Goal: Task Accomplishment & Management: Complete application form

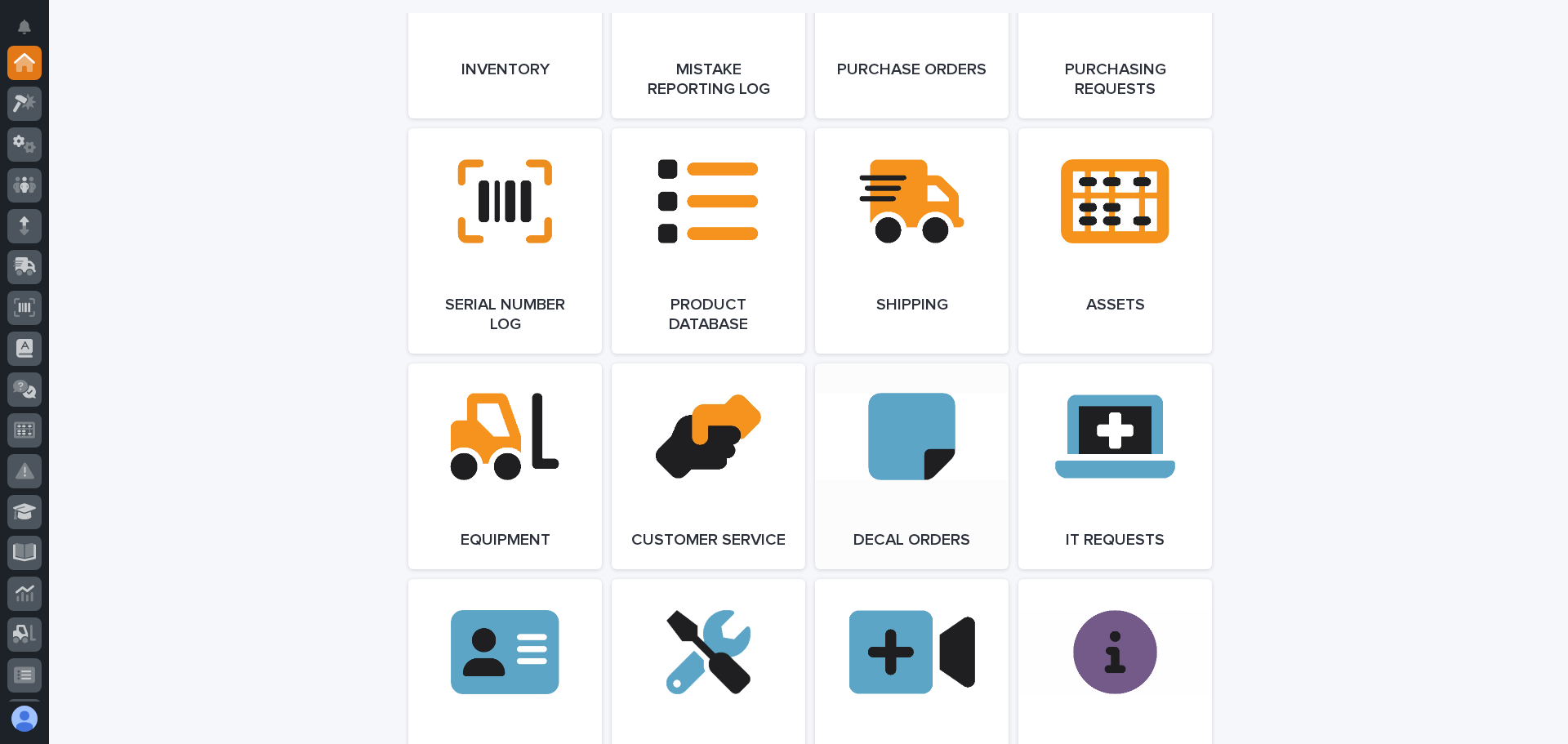
scroll to position [2124, 0]
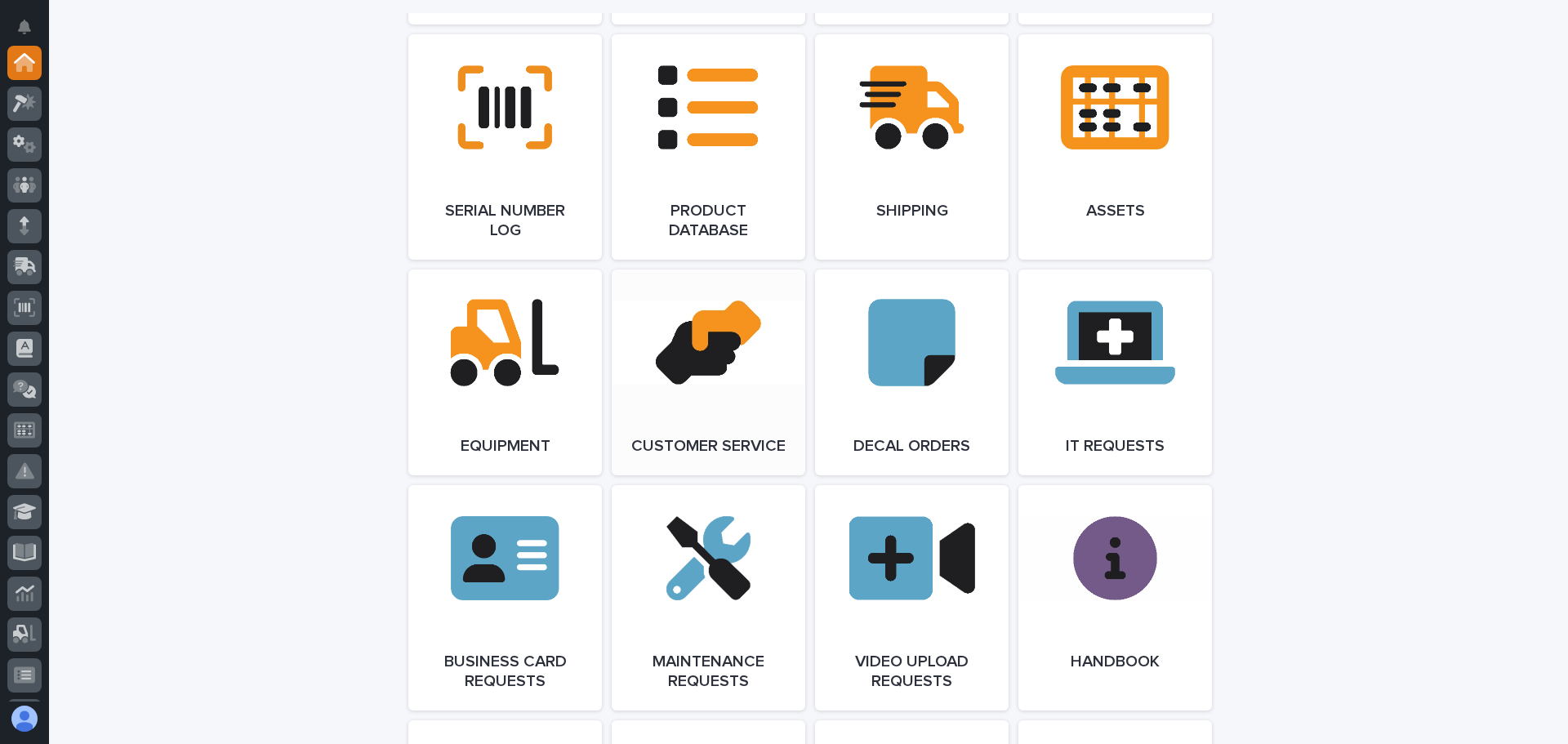
click at [678, 364] on link "Open Link" at bounding box center [708, 372] width 193 height 206
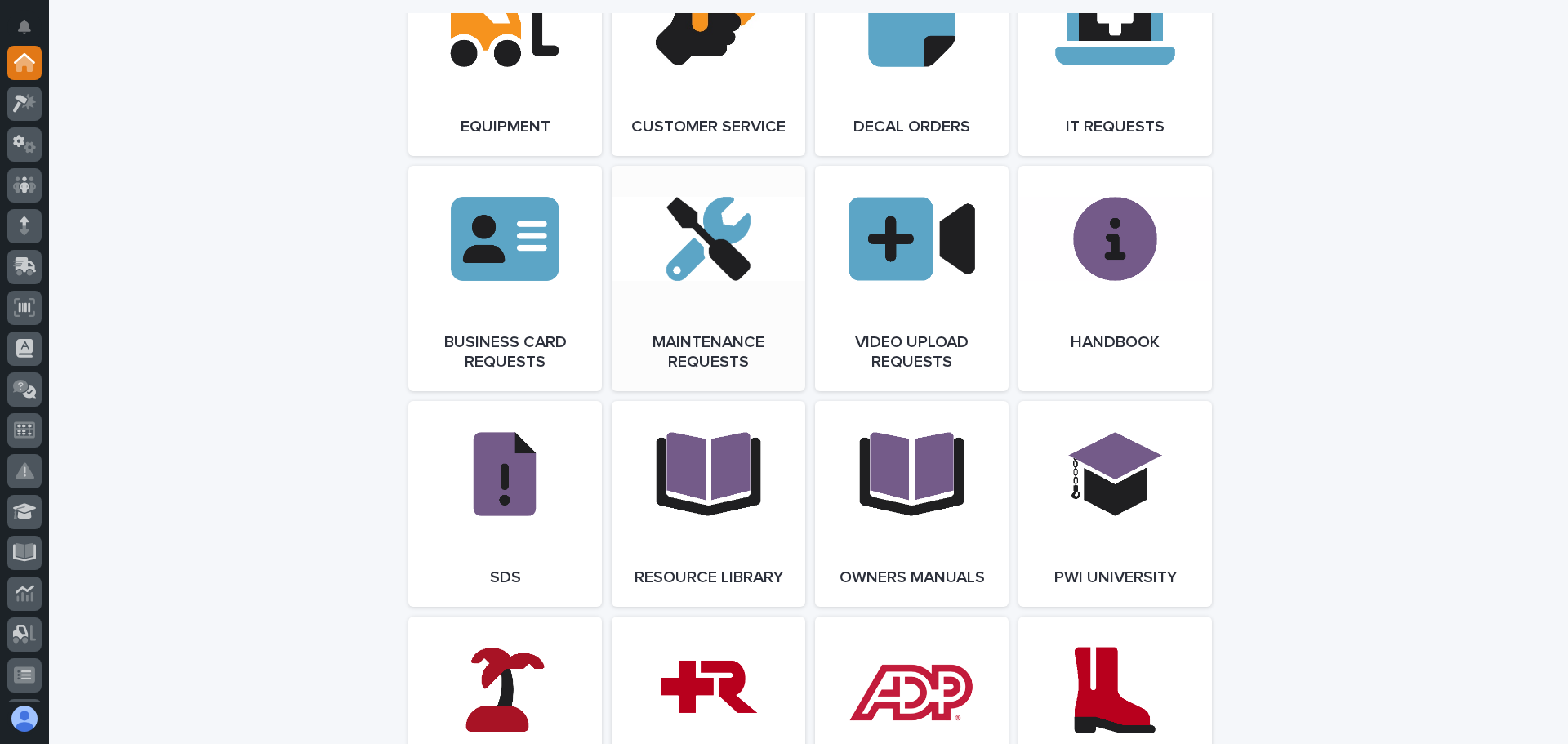
scroll to position [2451, 0]
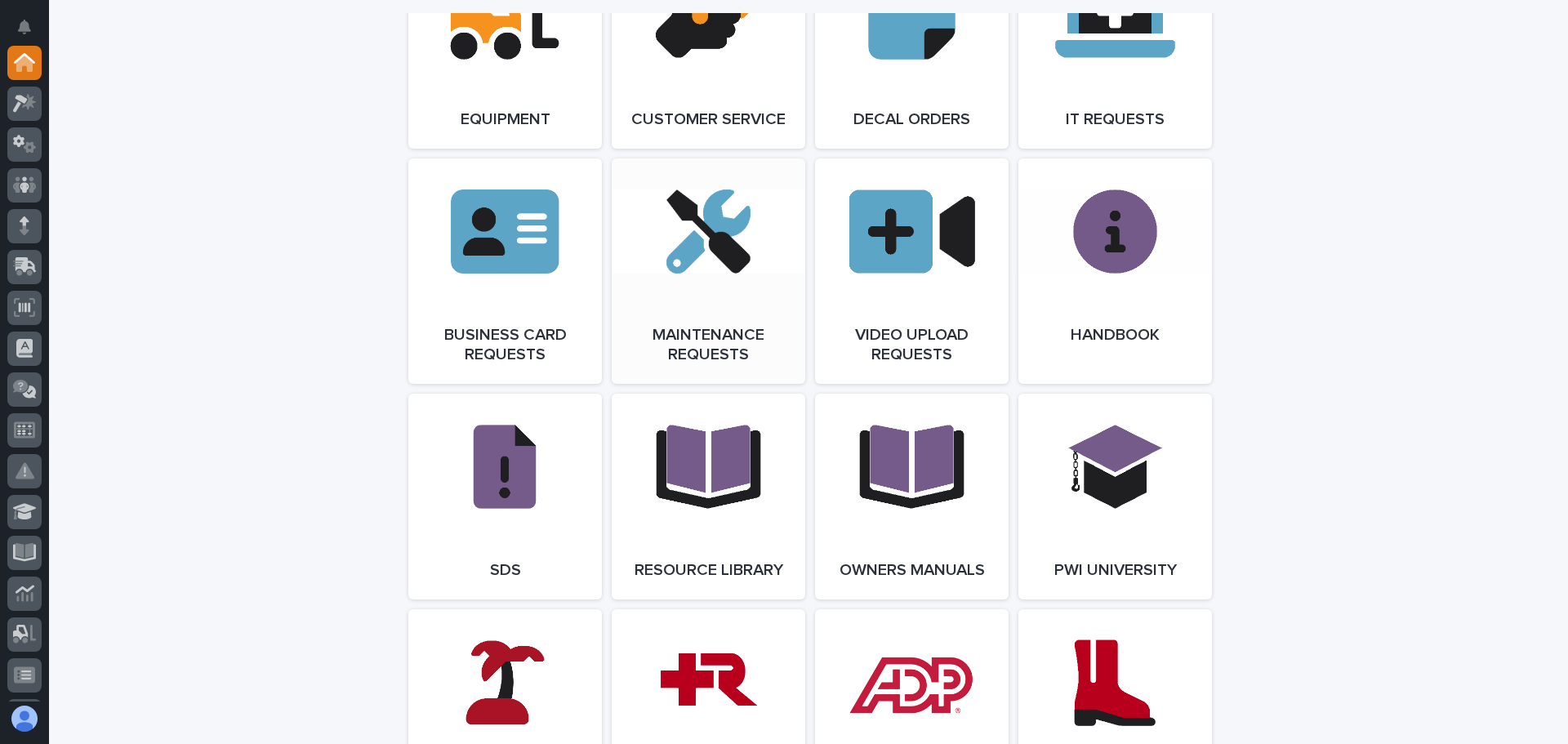
click at [697, 277] on link "Open Link" at bounding box center [708, 271] width 193 height 225
click at [22, 64] on icon at bounding box center [24, 63] width 16 height 16
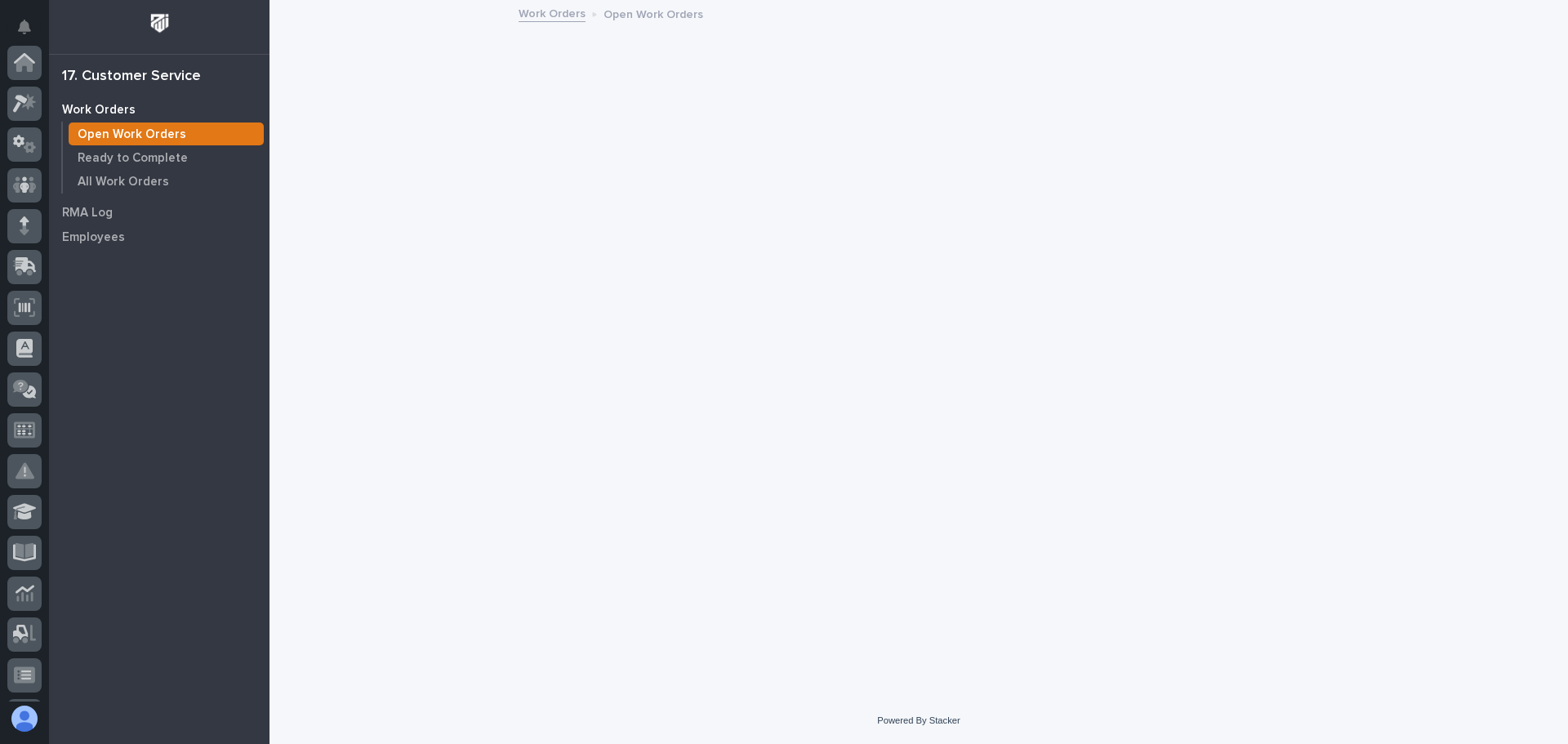
scroll to position [324, 0]
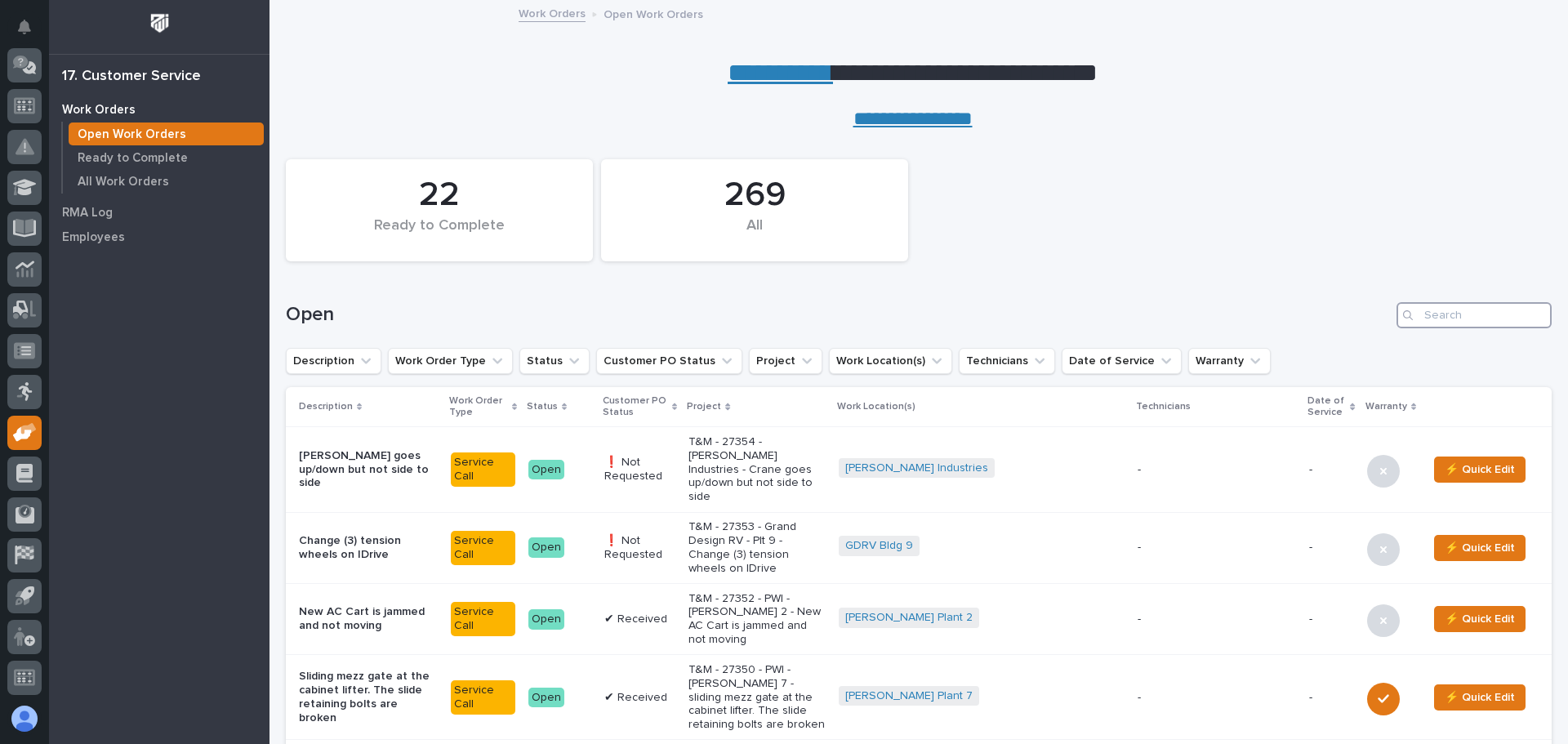
click at [1430, 315] on input "Search" at bounding box center [1474, 315] width 155 height 26
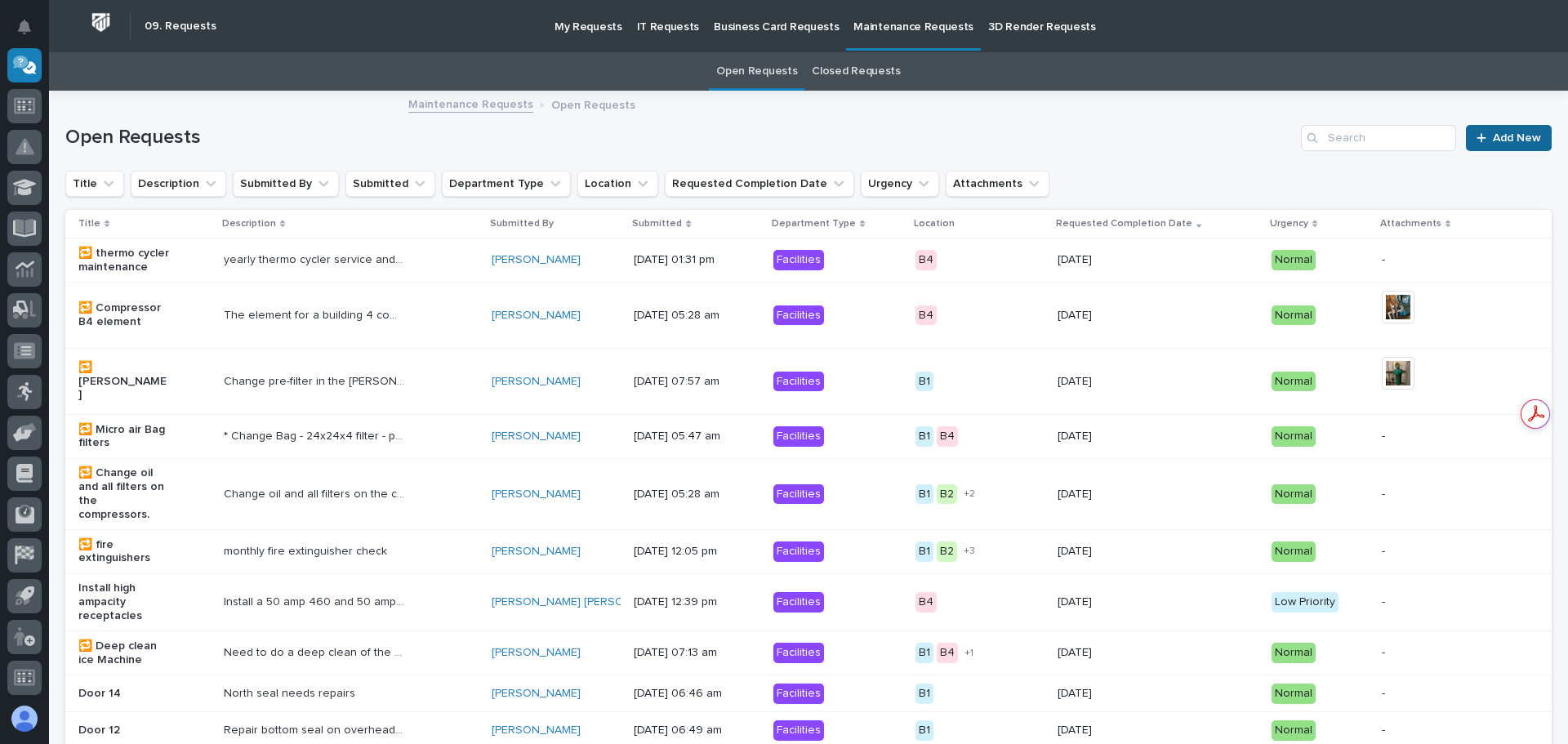
click at [1503, 134] on span "Add New" at bounding box center [1516, 138] width 48 height 12
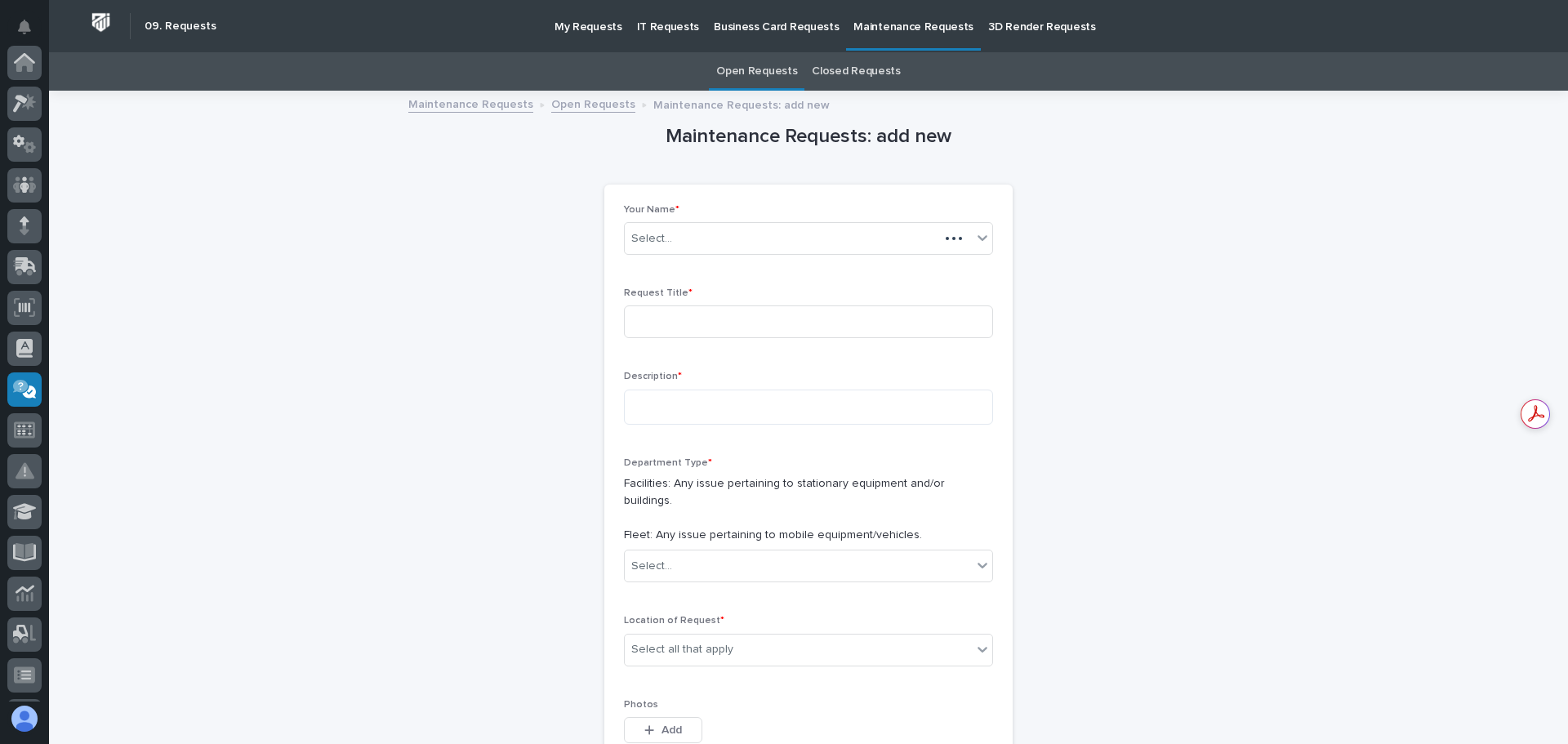
scroll to position [324, 0]
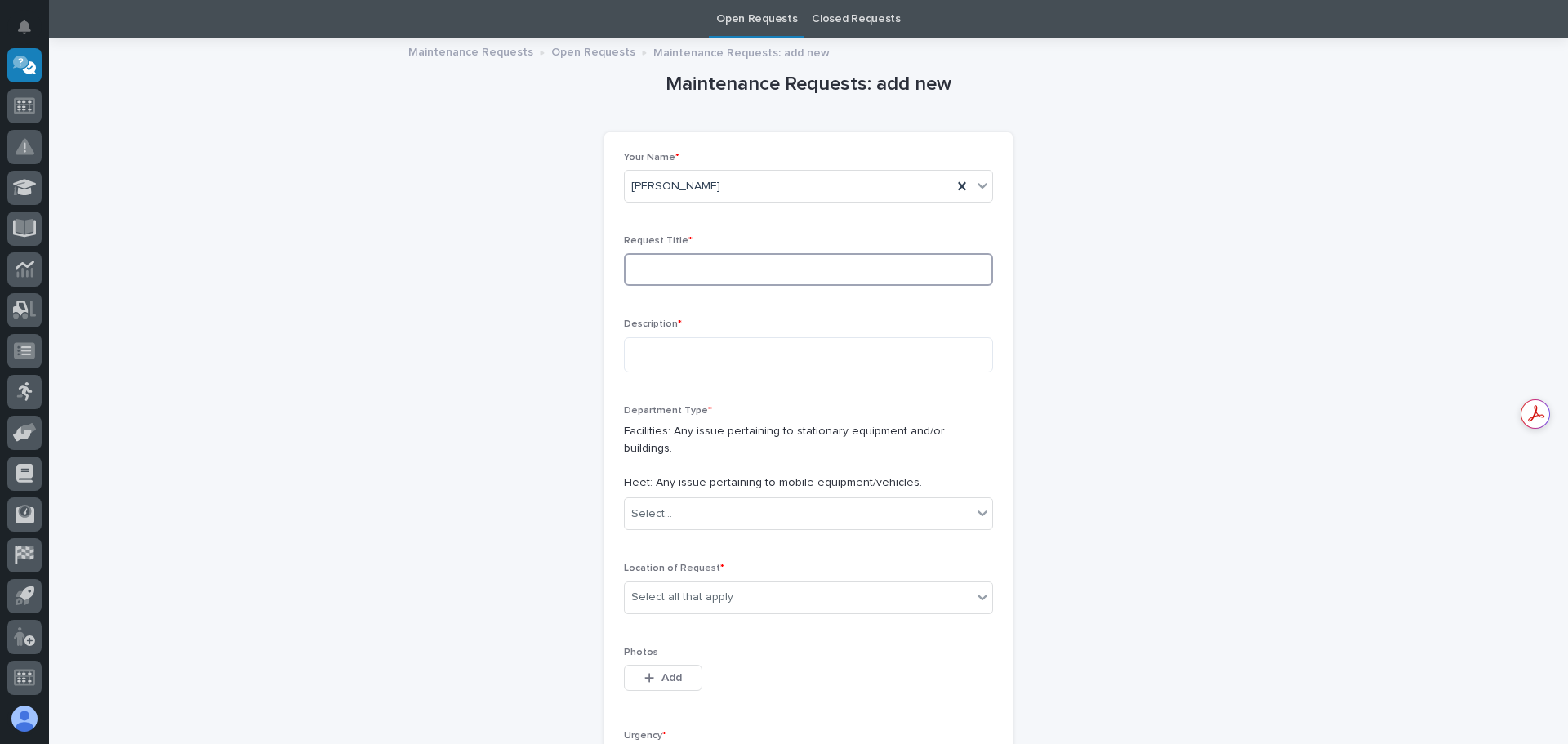
click at [781, 267] on input at bounding box center [808, 269] width 369 height 33
type input "s26"
click at [639, 354] on textarea at bounding box center [808, 355] width 369 height 35
type textarea "**********"
click at [978, 505] on icon at bounding box center [982, 513] width 16 height 16
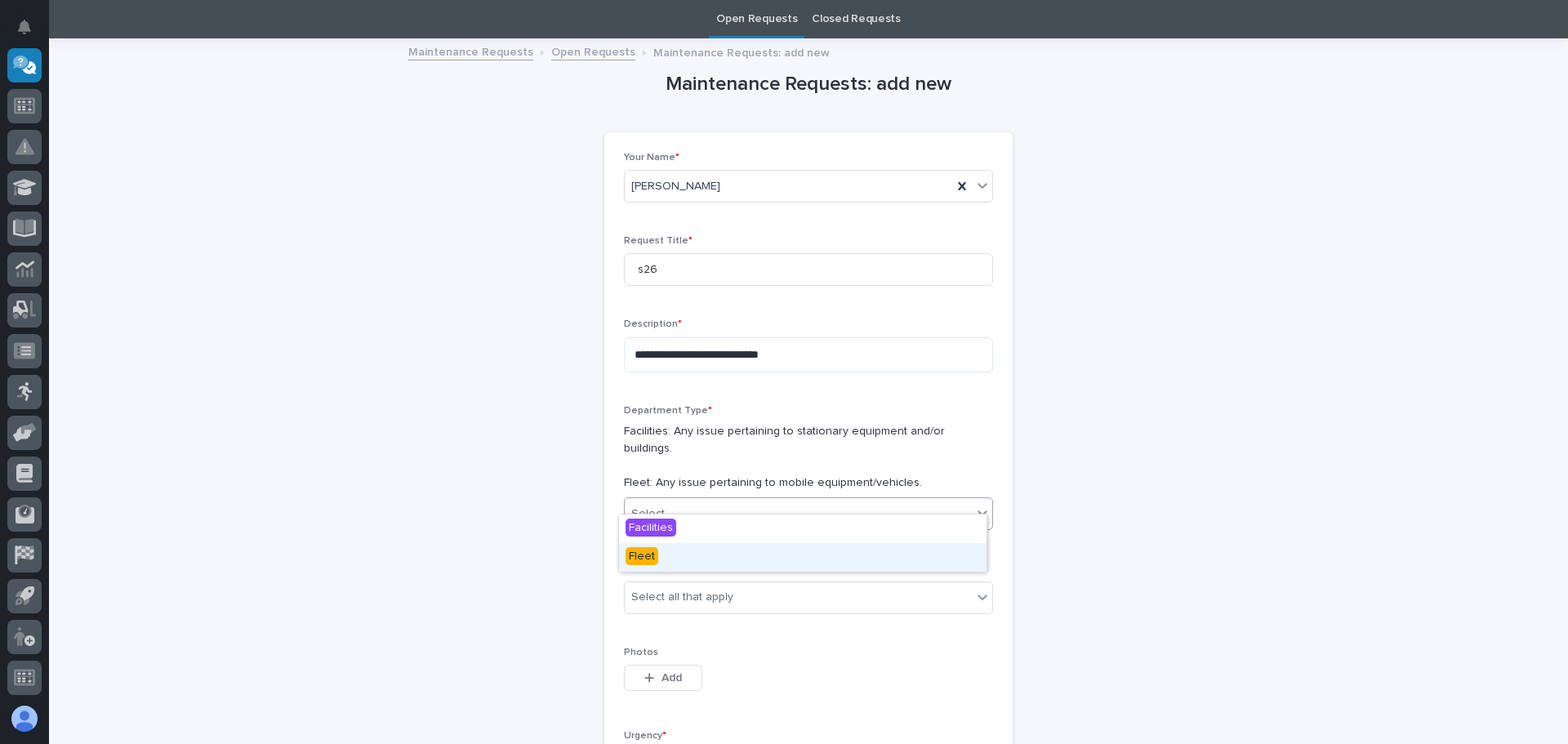
click at [638, 557] on span "Fleet" at bounding box center [642, 556] width 33 height 18
click at [978, 595] on icon at bounding box center [983, 597] width 10 height 6
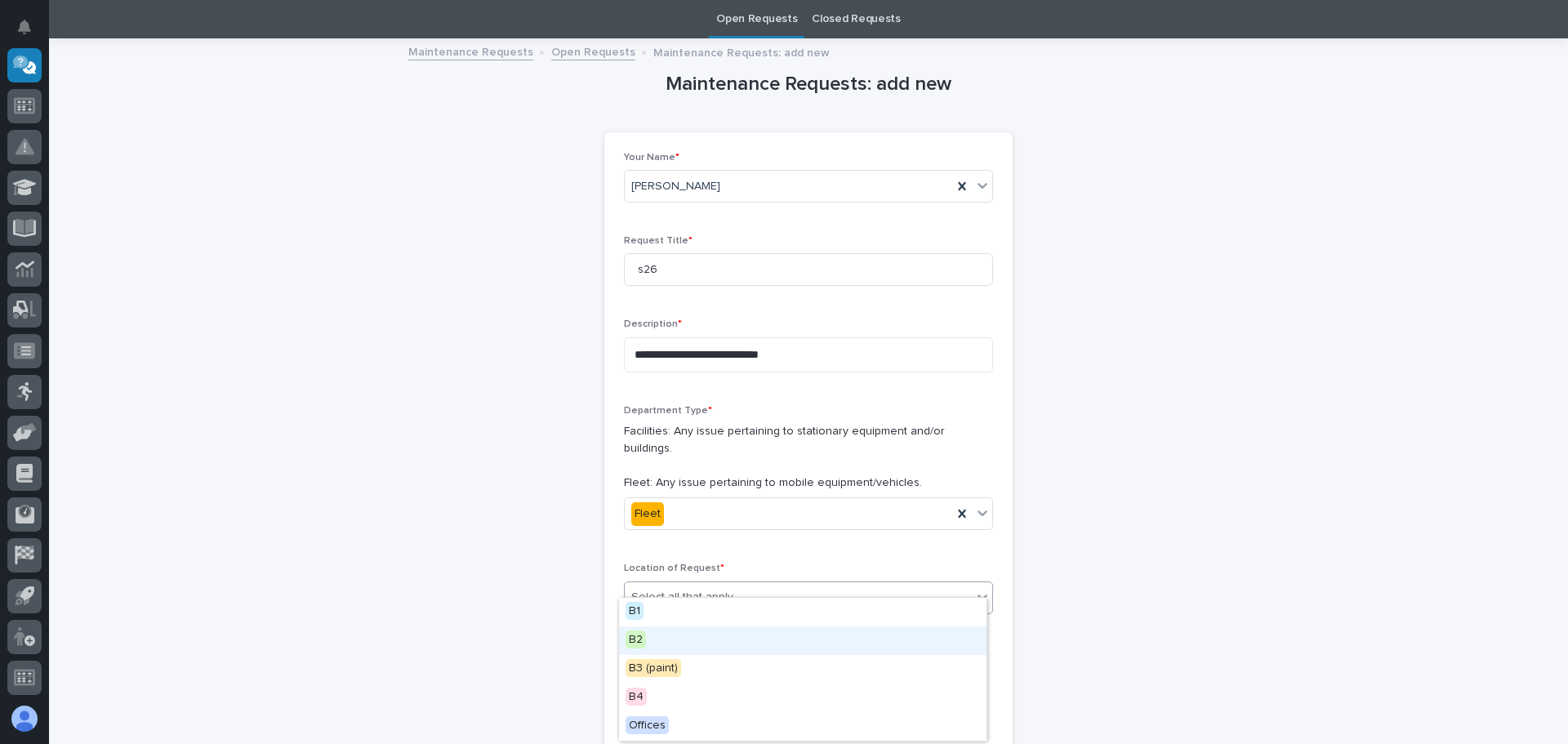
click at [646, 638] on div "B2" at bounding box center [802, 641] width 367 height 29
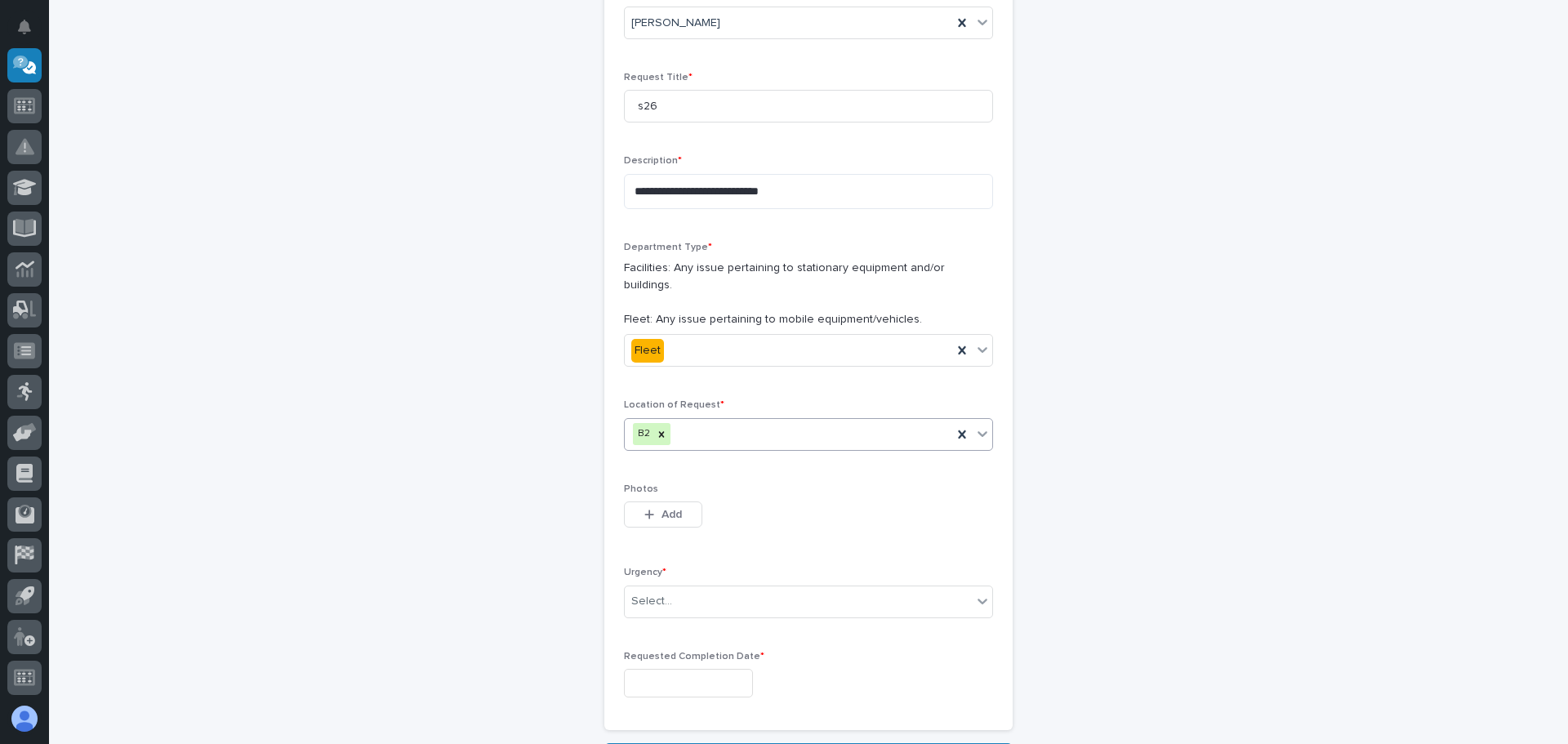
scroll to position [297, 0]
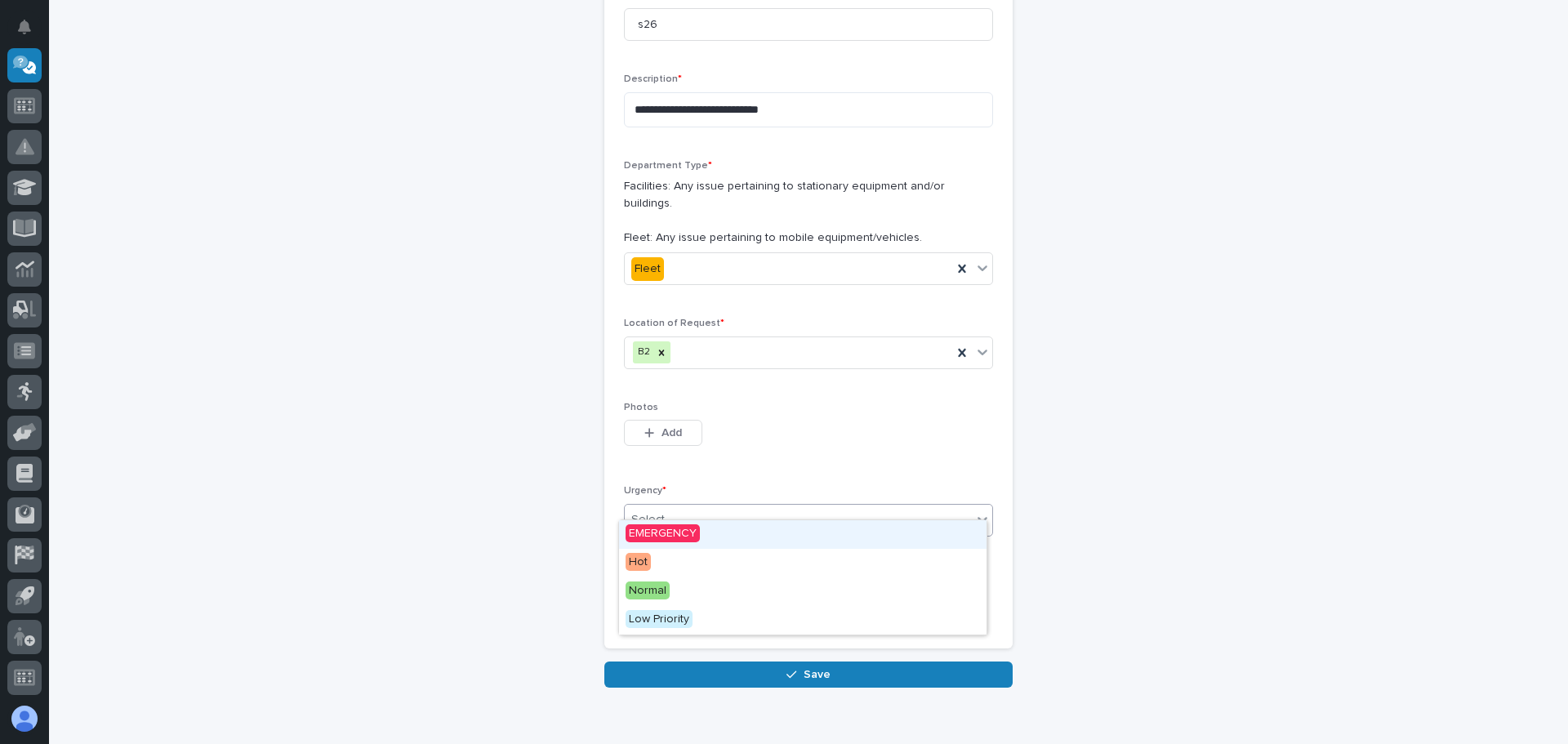
click at [974, 512] on icon at bounding box center [982, 519] width 16 height 16
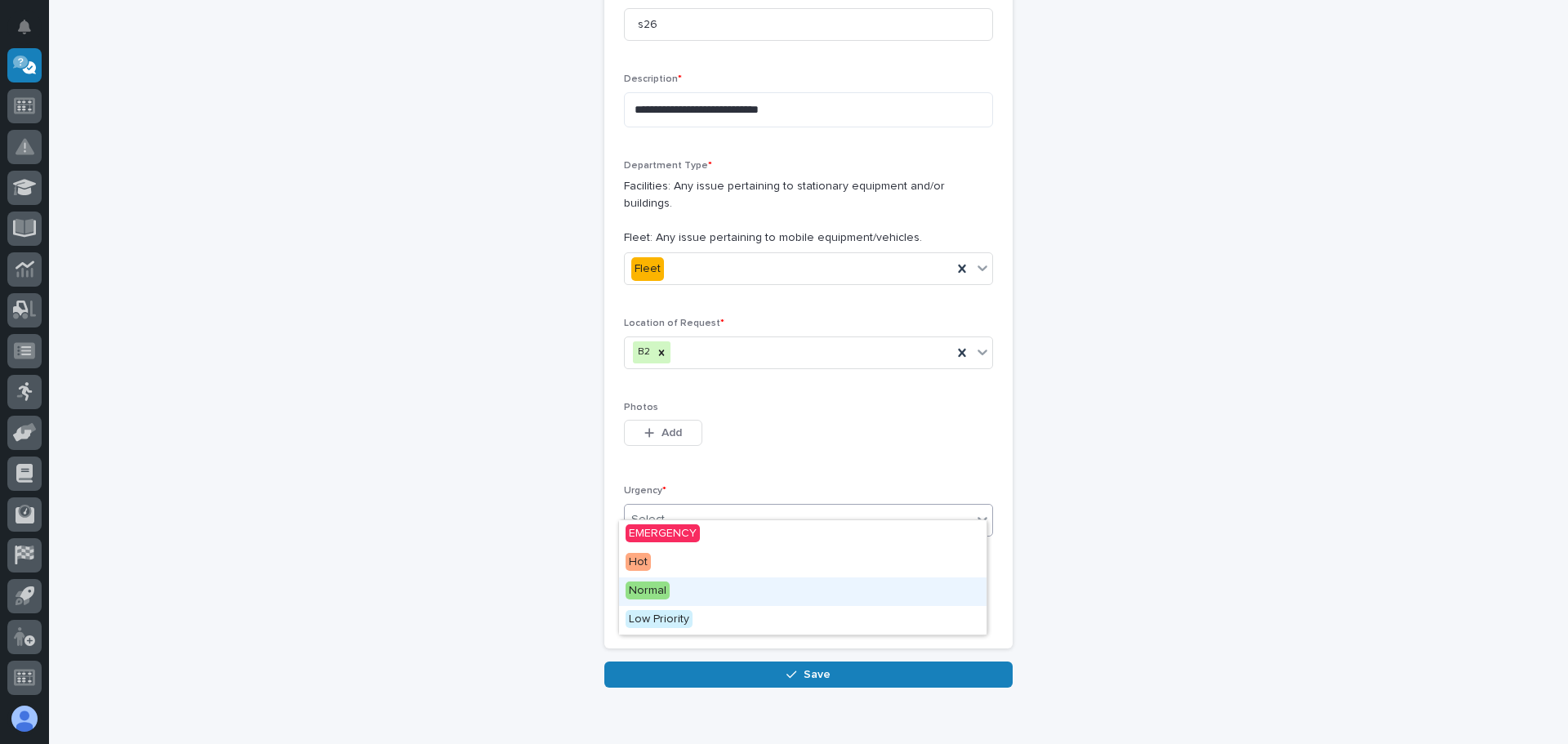
click at [649, 590] on span "Normal" at bounding box center [648, 590] width 44 height 18
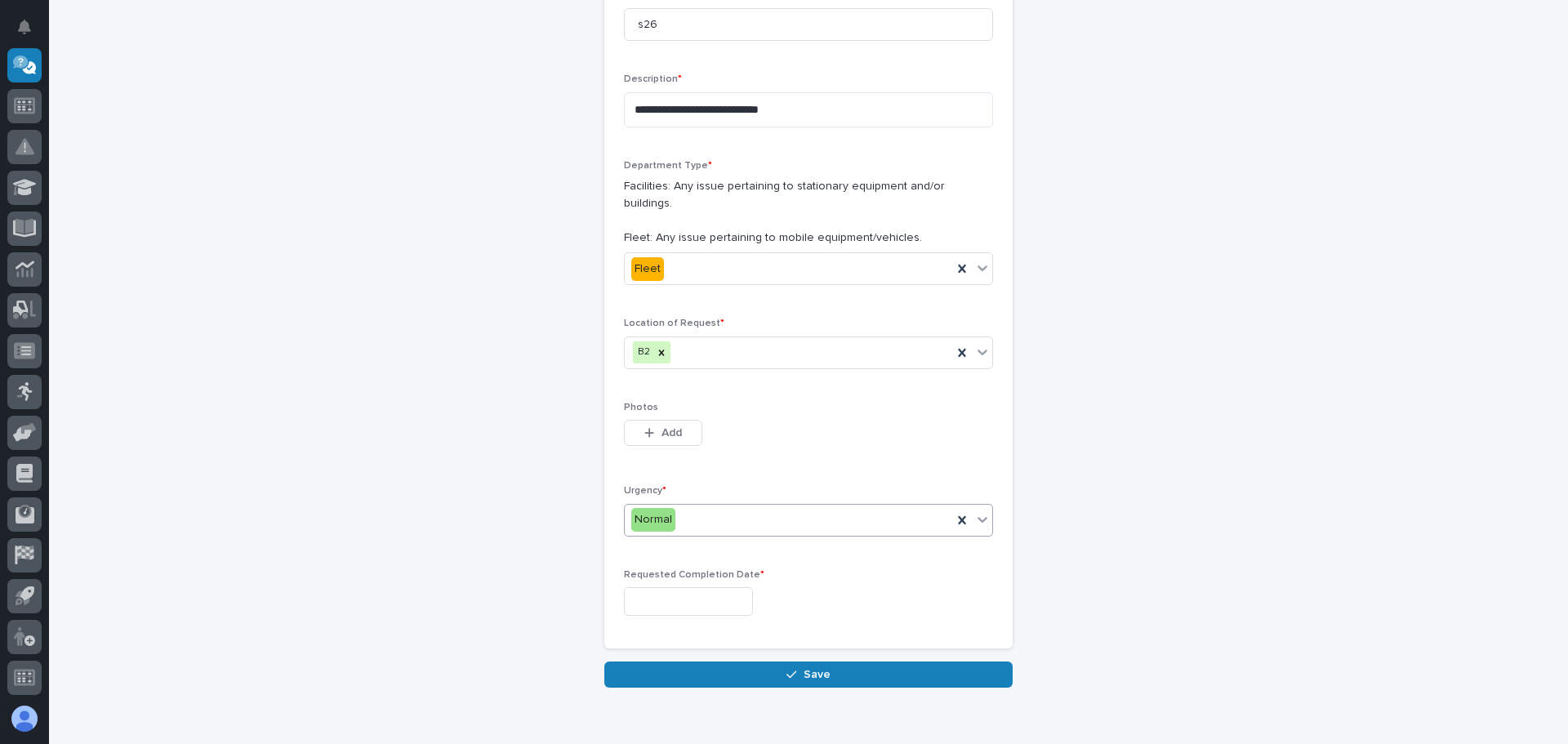
click at [691, 592] on input "text" at bounding box center [688, 601] width 129 height 29
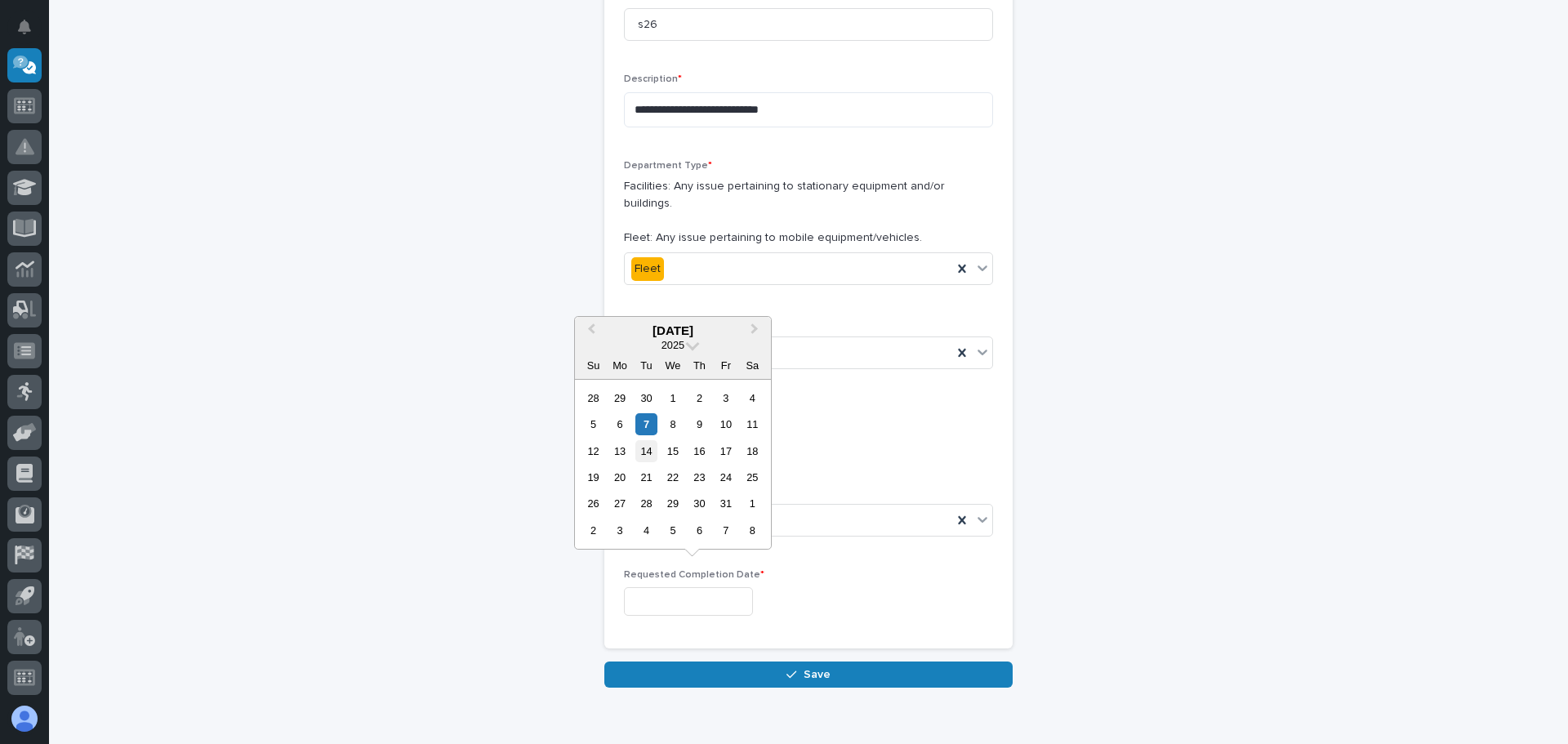
click at [648, 445] on div "14" at bounding box center [647, 451] width 22 height 22
type input "**********"
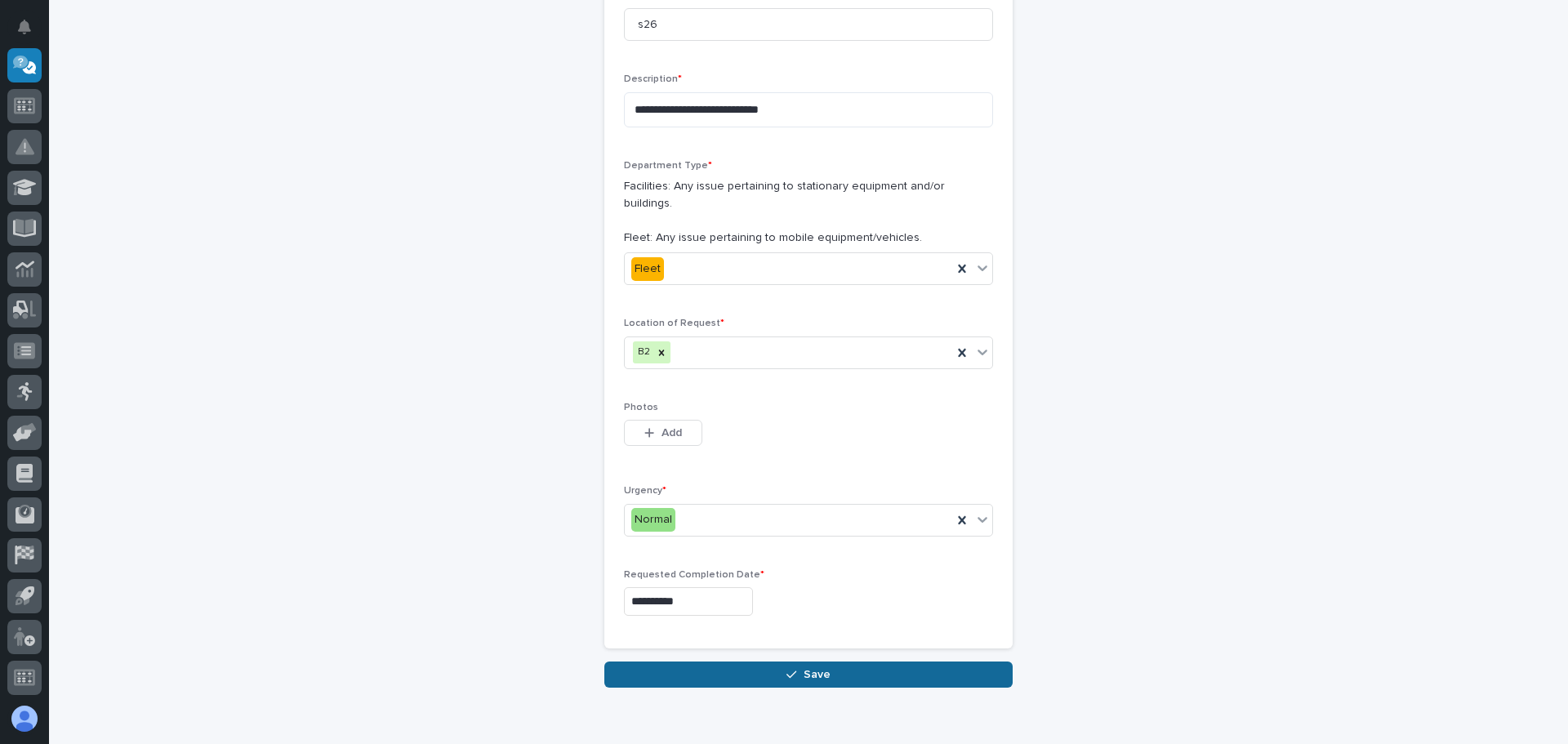
click at [804, 667] on span "Save" at bounding box center [817, 674] width 27 height 14
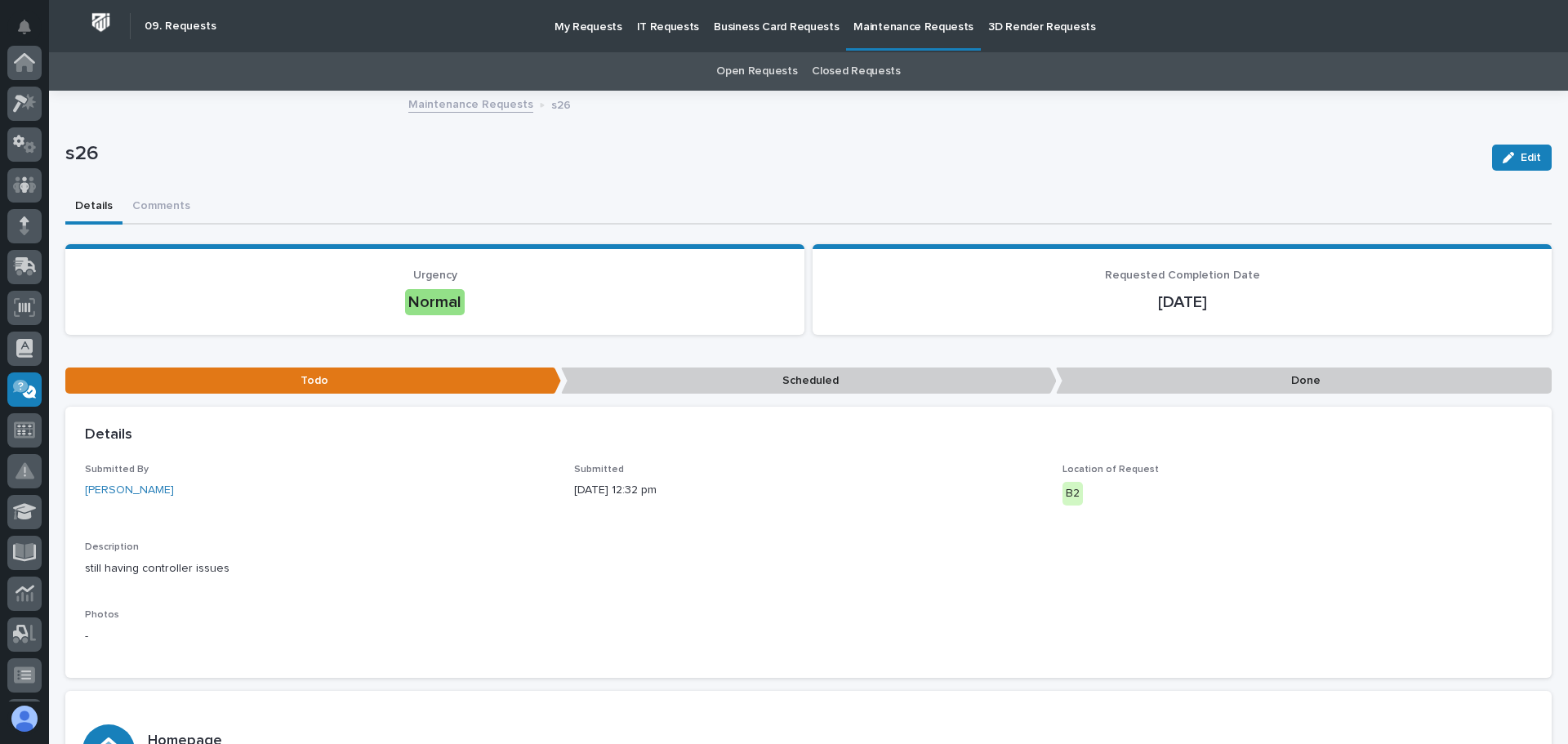
scroll to position [324, 0]
click at [459, 108] on link "Maintenance Requests" at bounding box center [471, 103] width 125 height 19
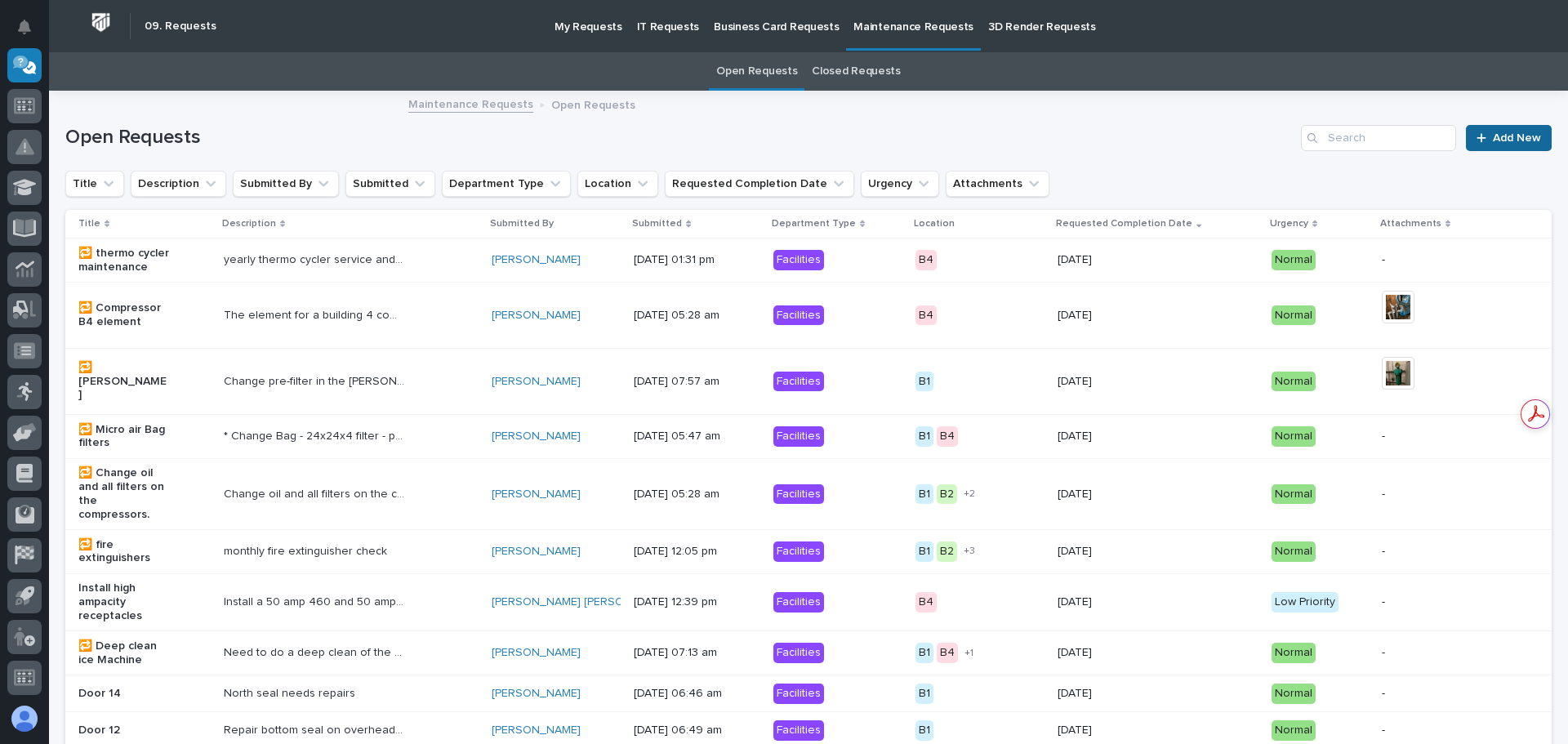
click at [1494, 138] on span "Add New" at bounding box center [1516, 138] width 48 height 12
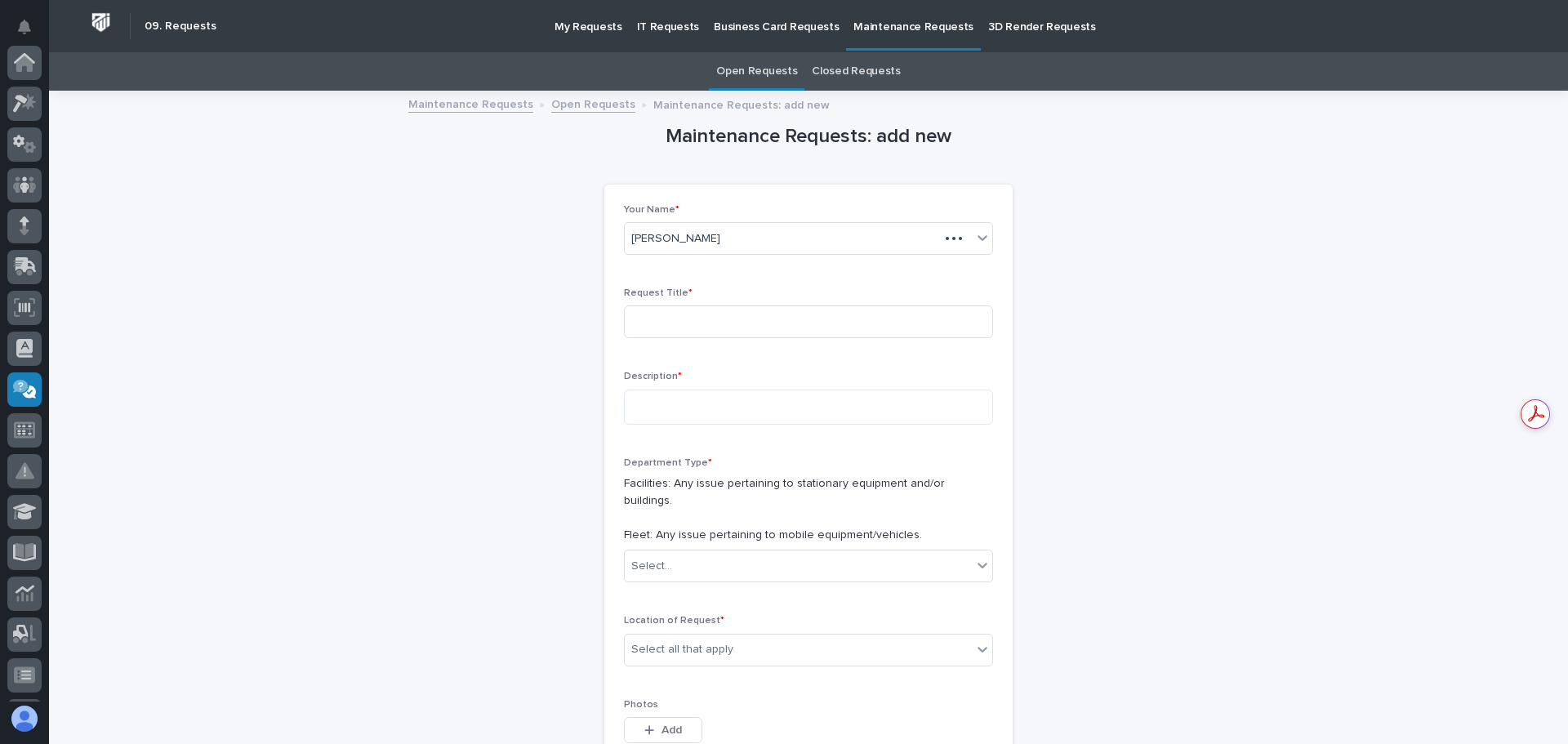
scroll to position [324, 0]
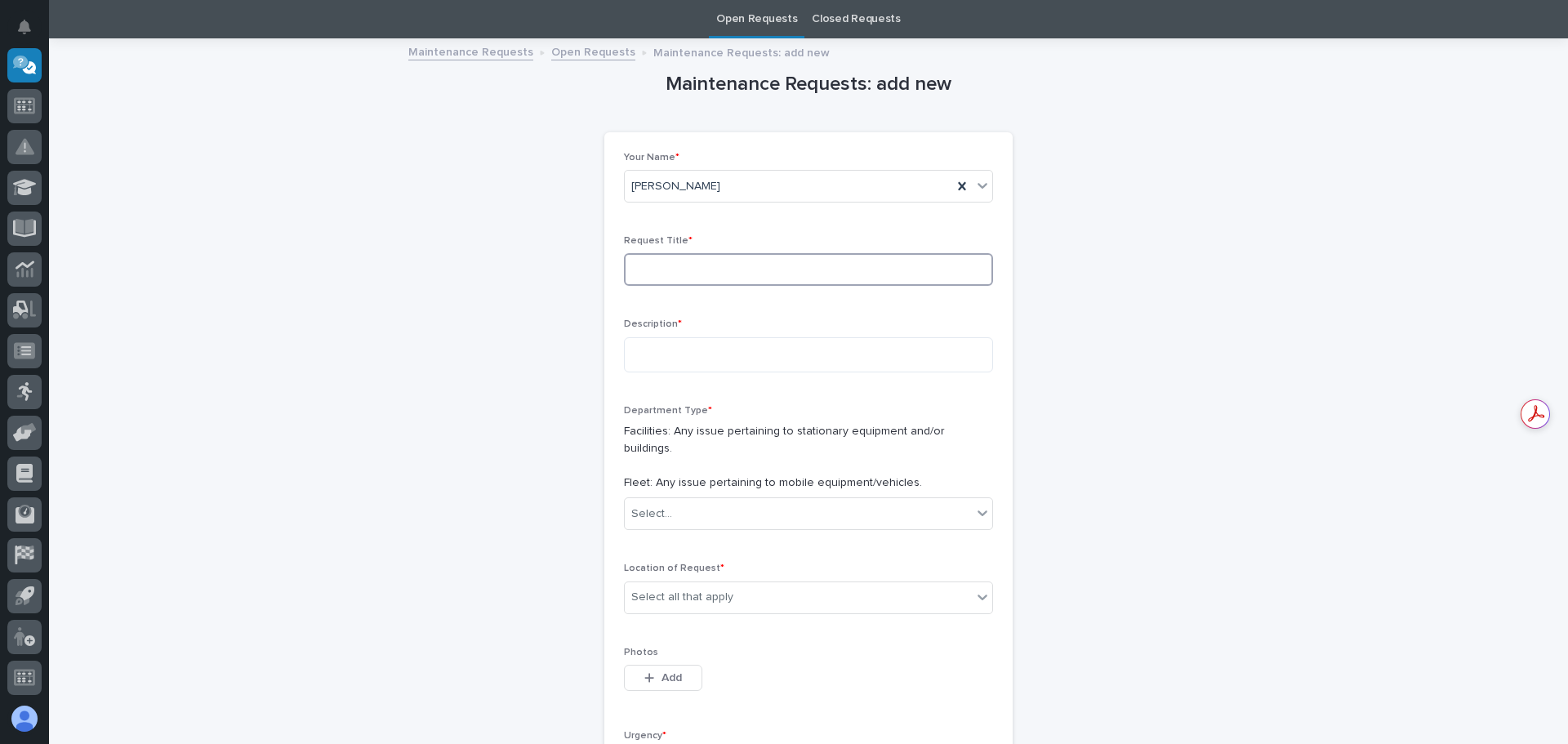
click at [762, 268] on input at bounding box center [808, 269] width 369 height 33
type input "s22"
click at [631, 347] on textarea at bounding box center [808, 355] width 369 height 35
type textarea "********"
click at [978, 512] on icon at bounding box center [983, 514] width 10 height 6
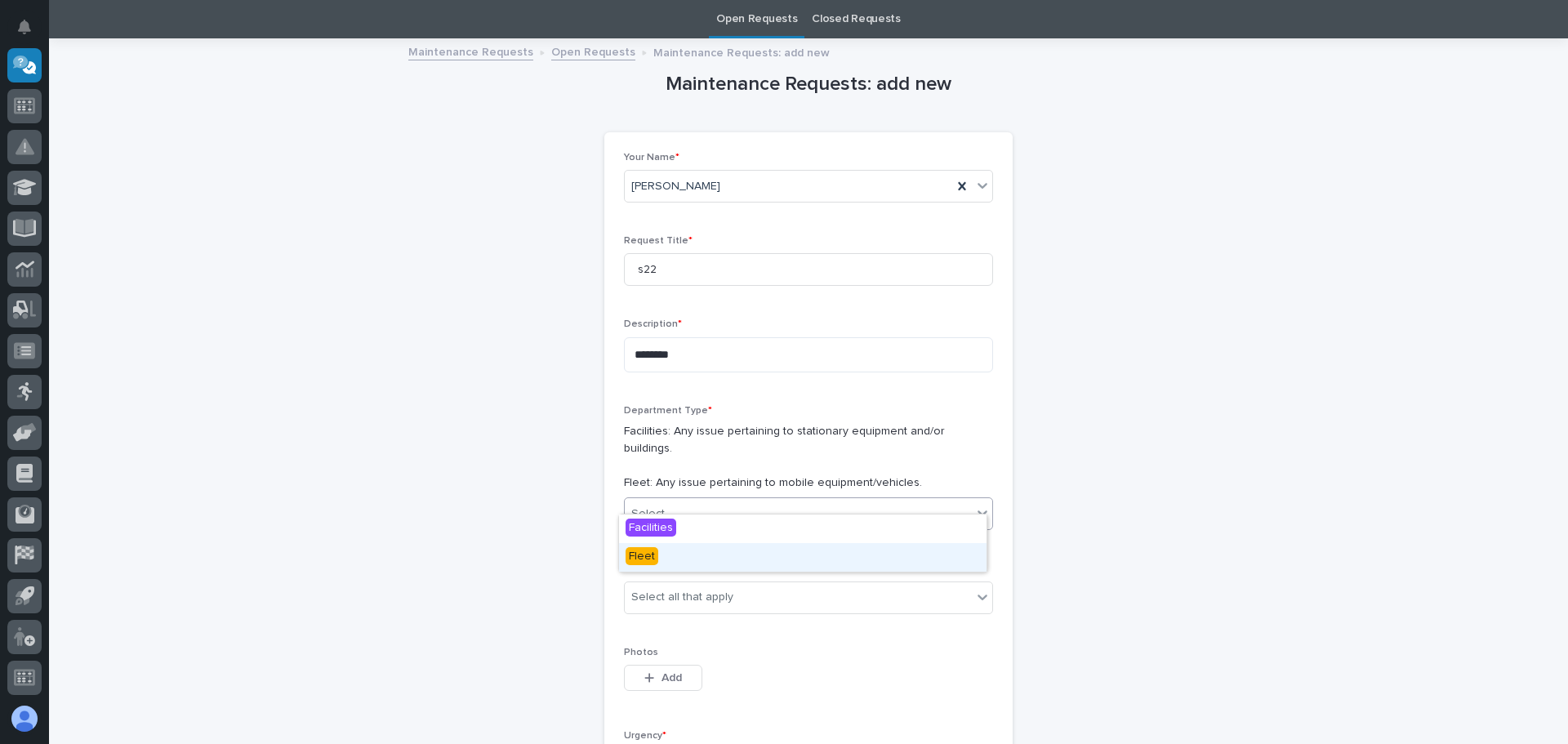
click at [643, 557] on span "Fleet" at bounding box center [642, 556] width 33 height 18
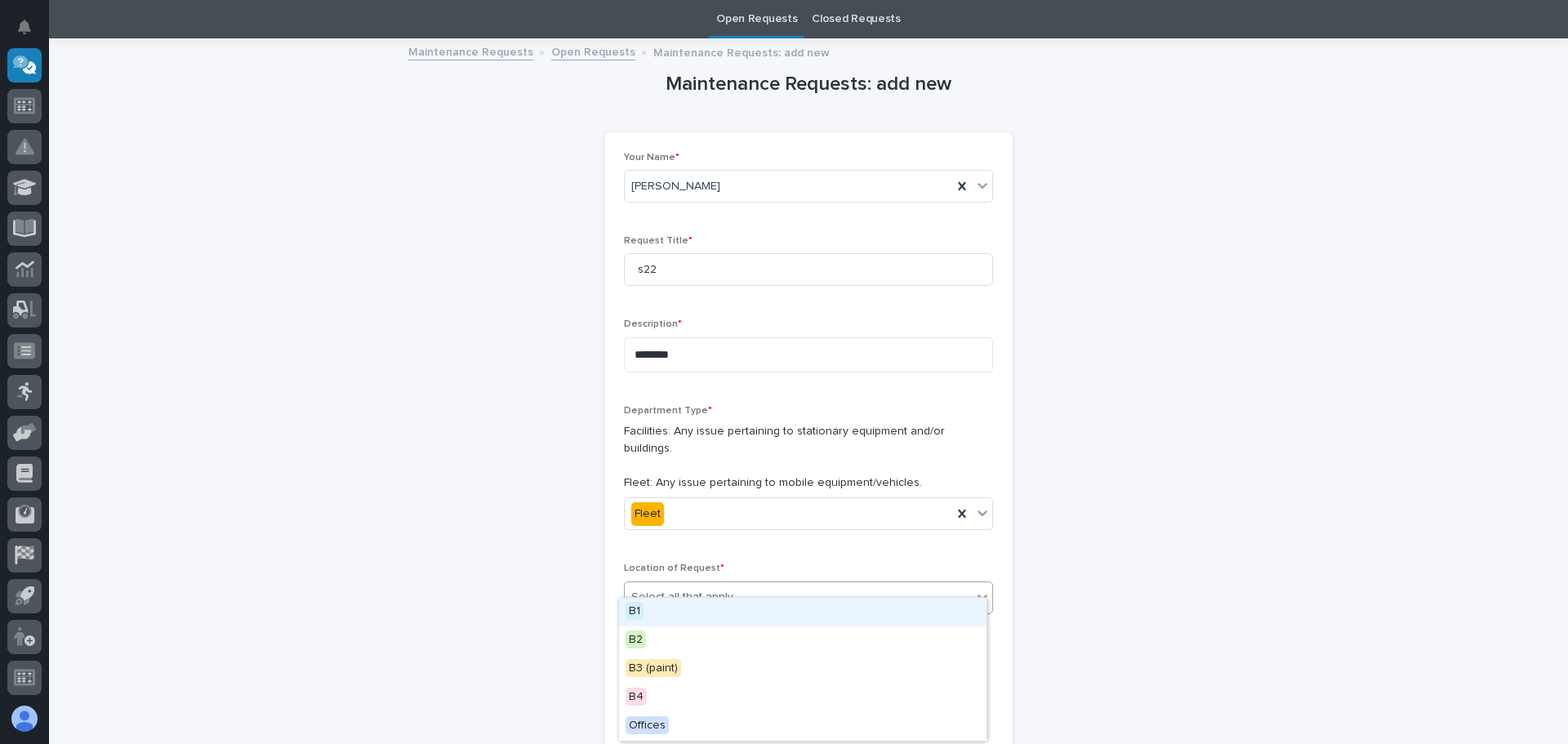
click at [980, 595] on icon at bounding box center [983, 597] width 10 height 6
click at [746, 634] on div "B2" at bounding box center [802, 641] width 367 height 29
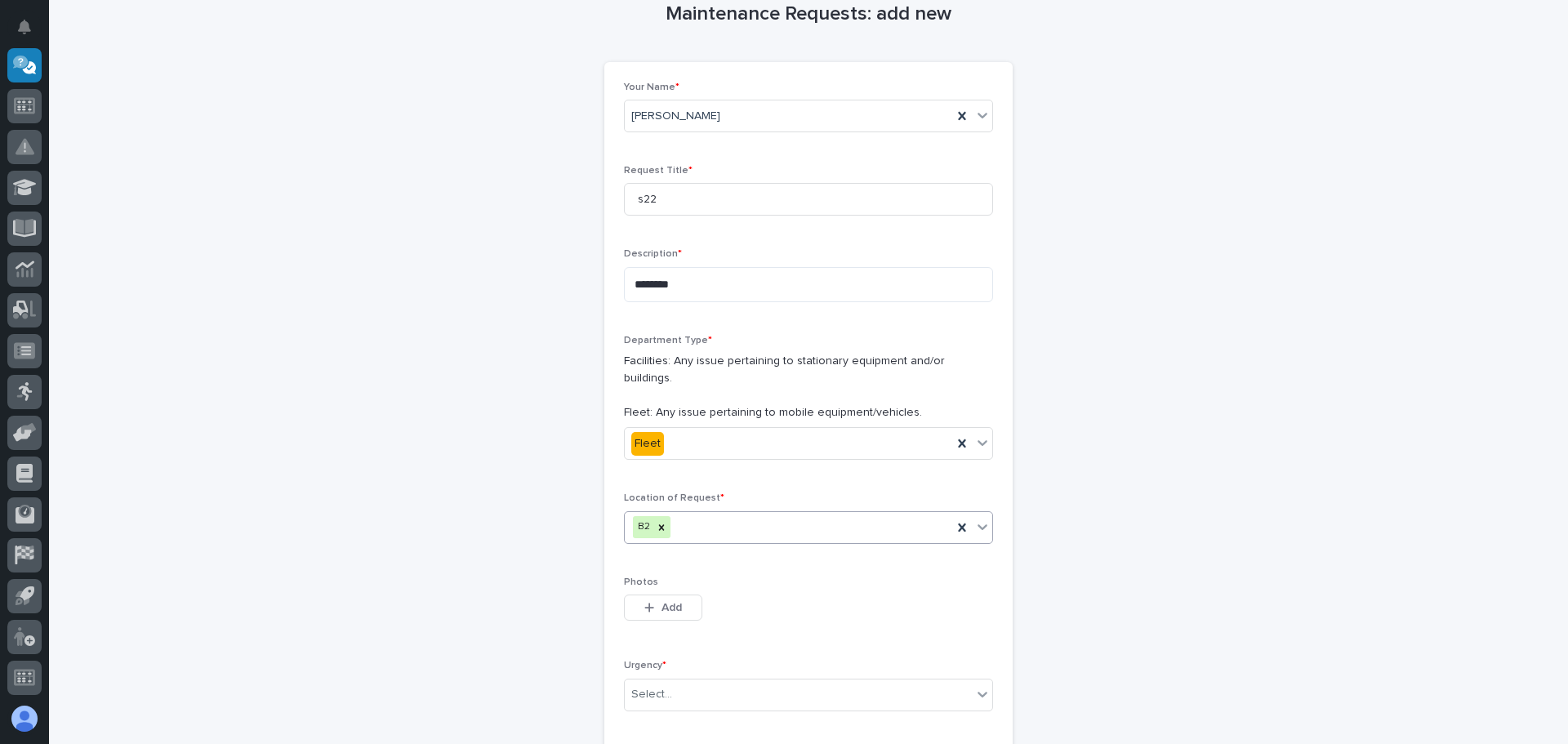
scroll to position [297, 0]
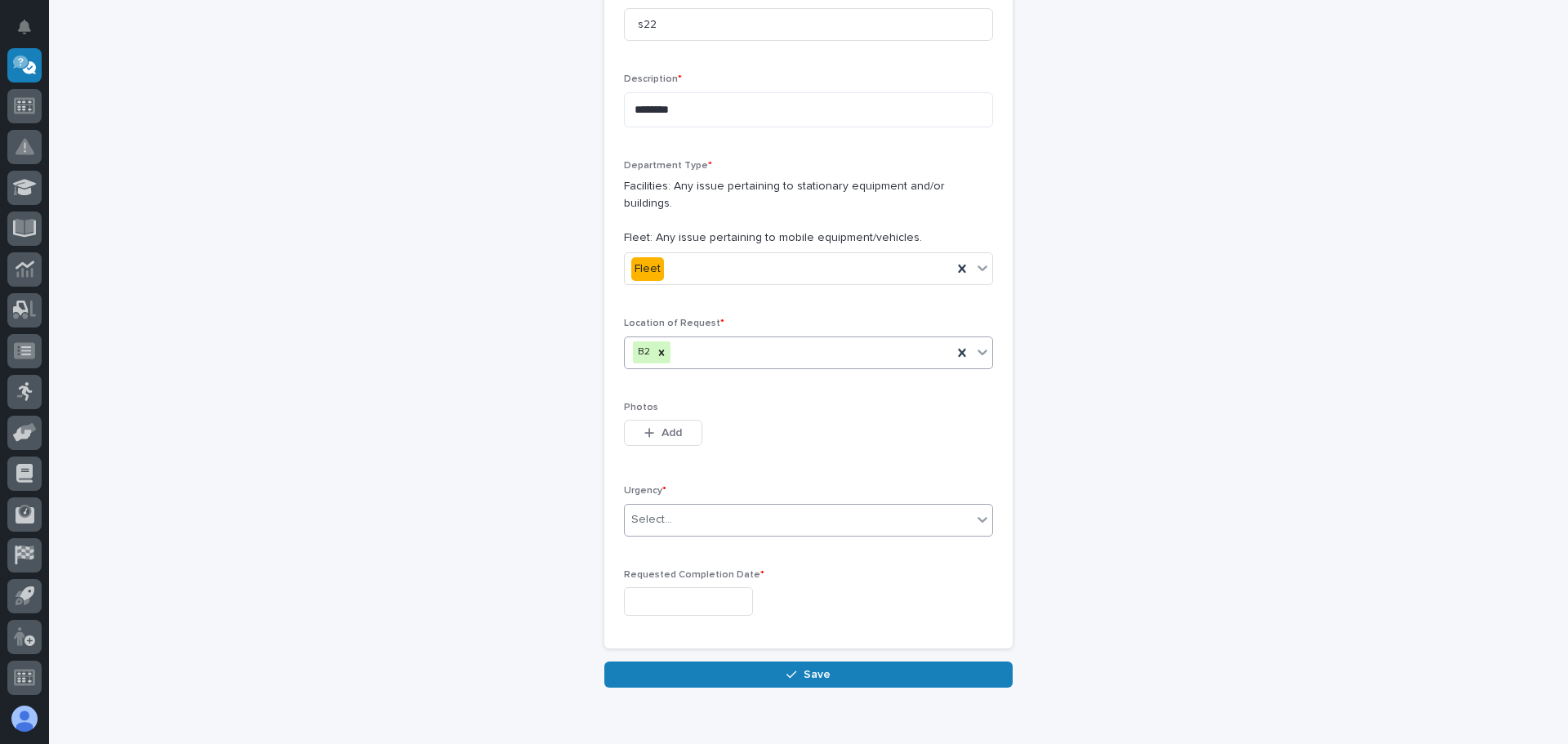
click at [974, 512] on icon at bounding box center [982, 519] width 16 height 16
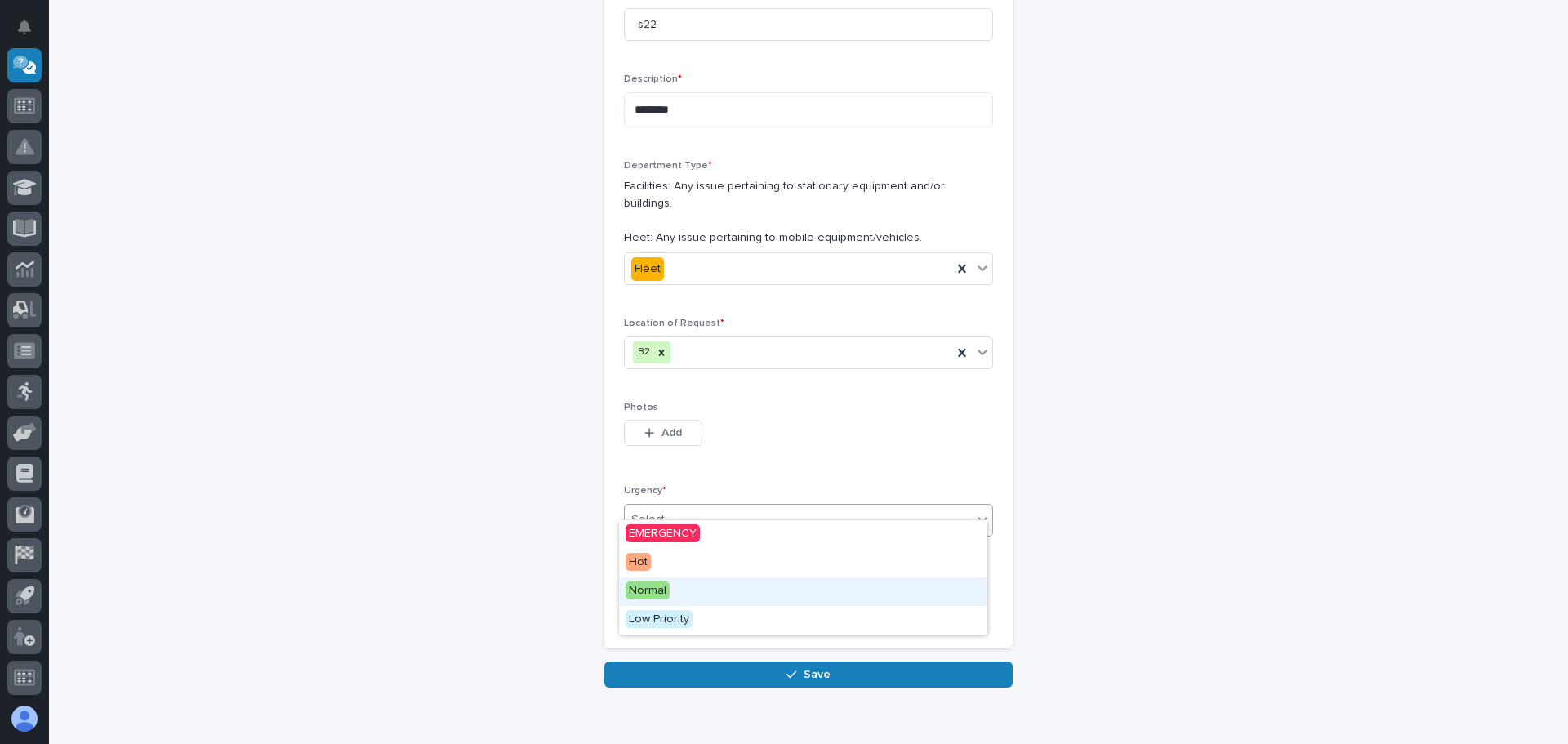
click at [662, 586] on span "Normal" at bounding box center [648, 590] width 44 height 18
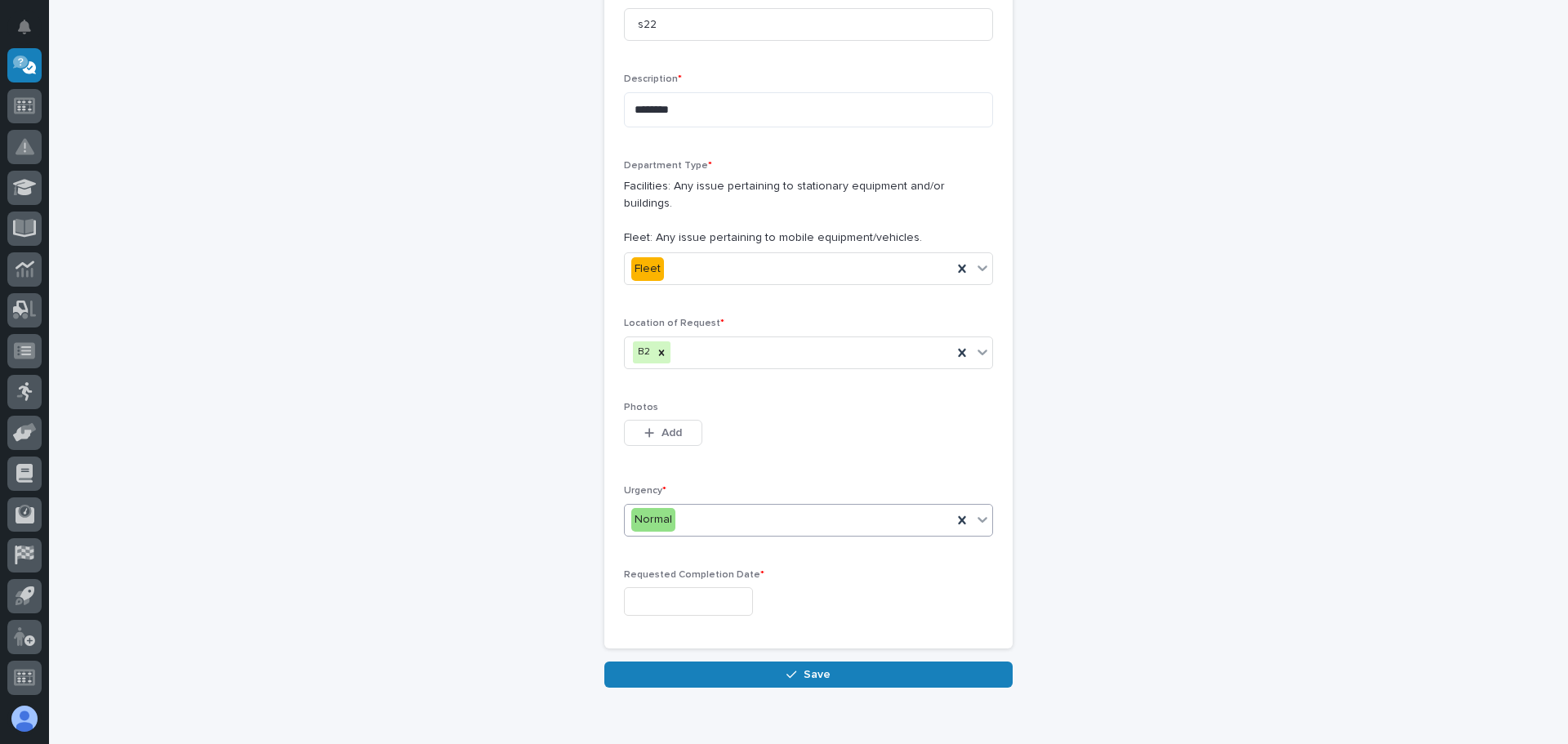
click at [680, 587] on input "text" at bounding box center [688, 601] width 129 height 29
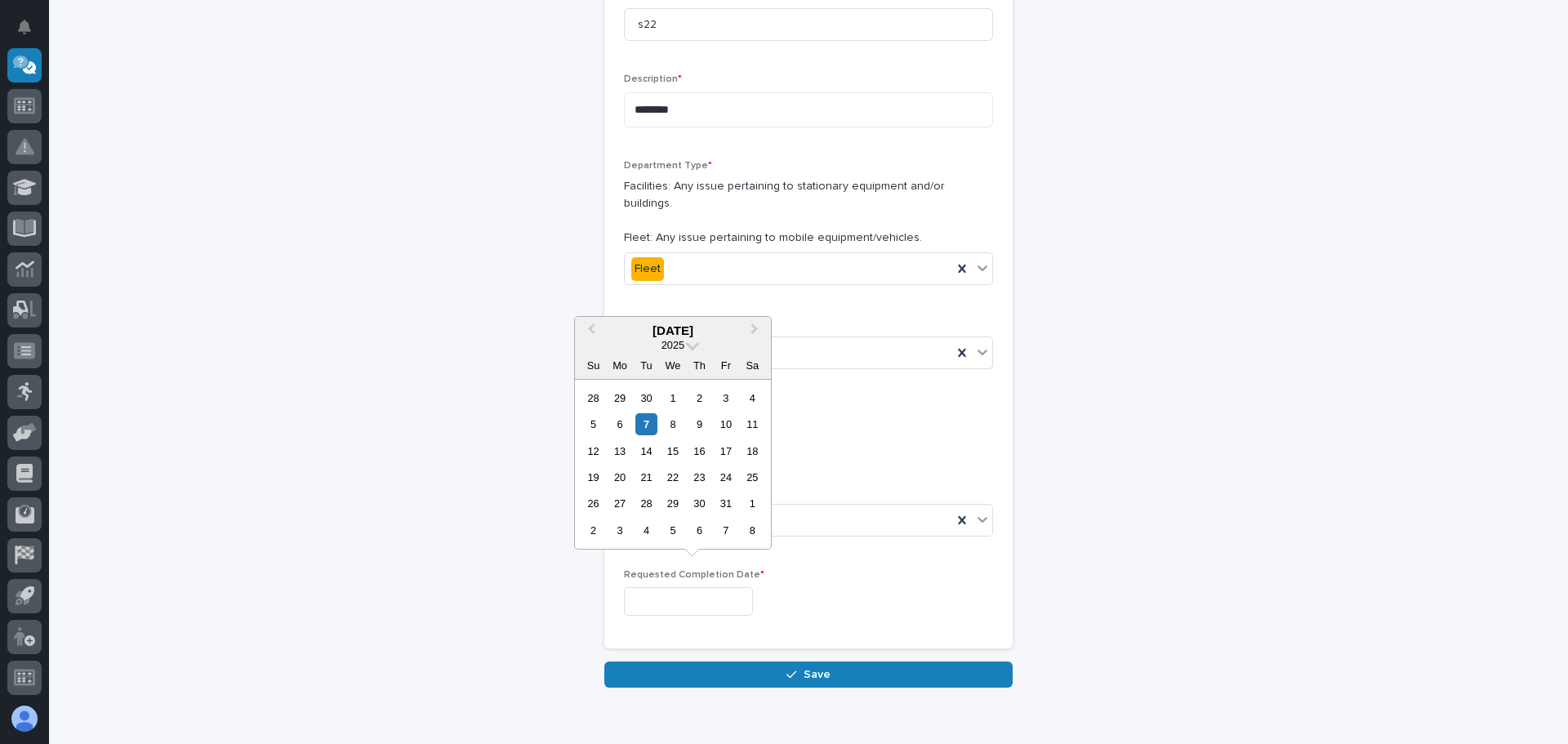
click at [646, 446] on div "14" at bounding box center [647, 451] width 22 height 22
type input "**********"
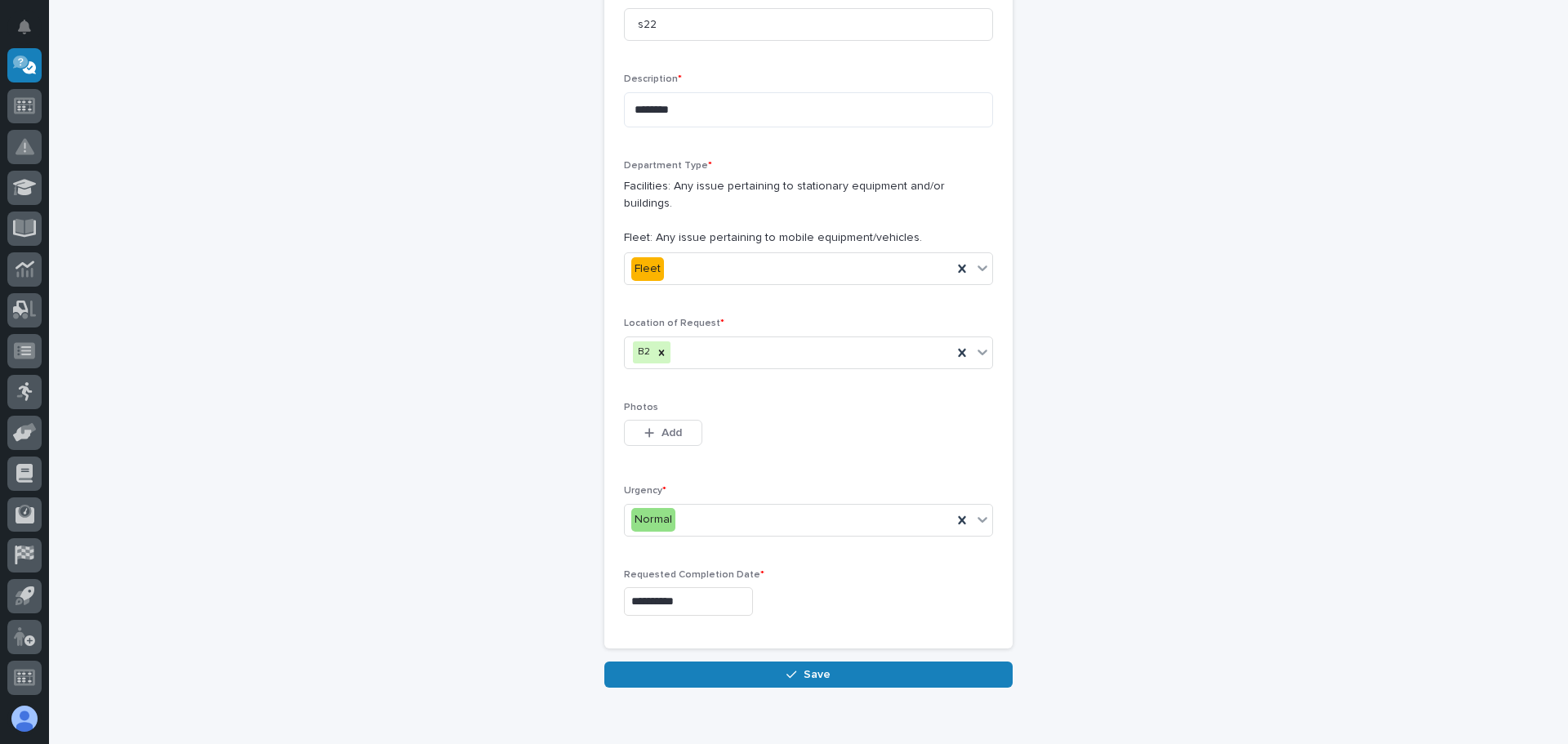
click at [789, 669] on icon "button" at bounding box center [792, 675] width 10 height 12
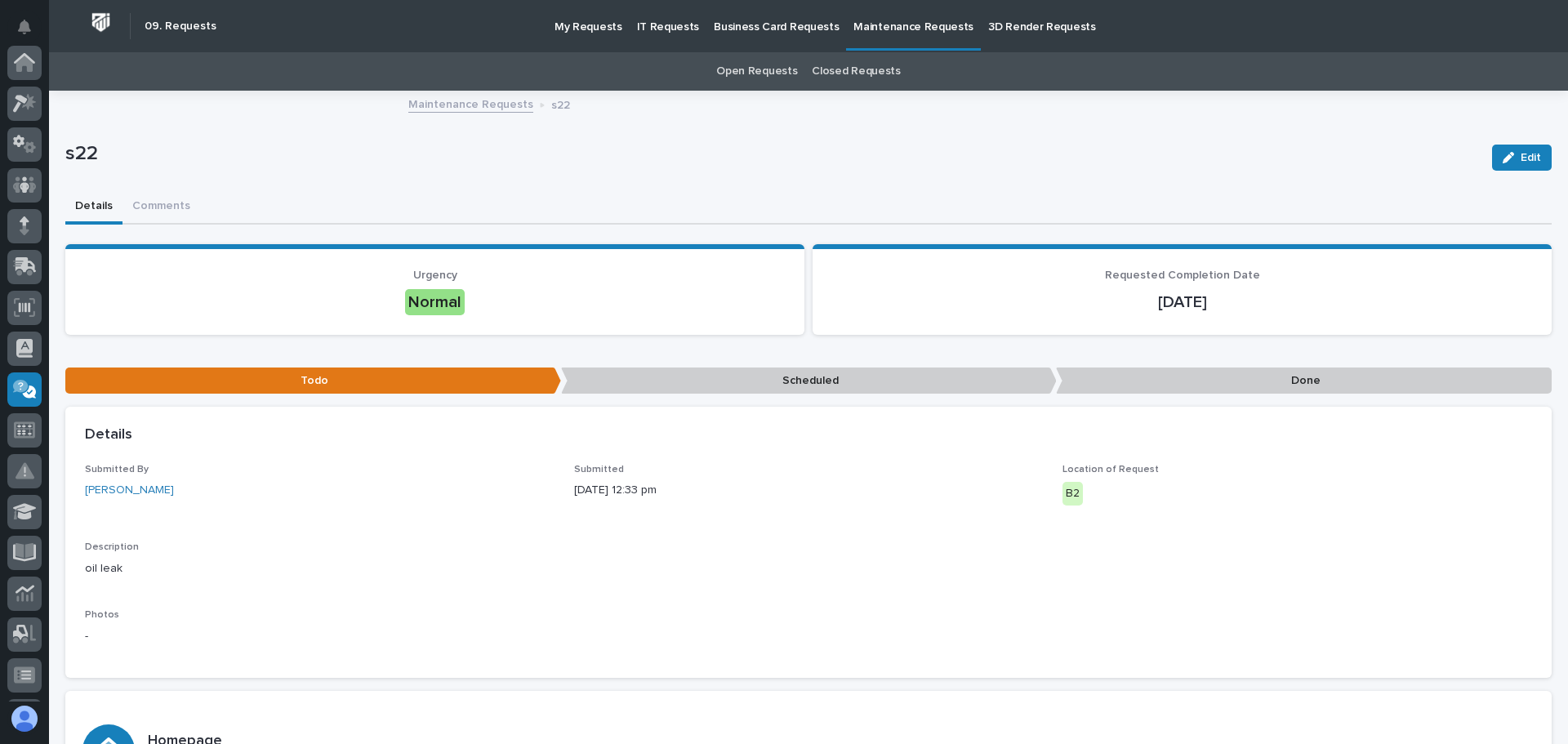
scroll to position [324, 0]
